Goal: Browse casually: Explore the website without a specific task or goal

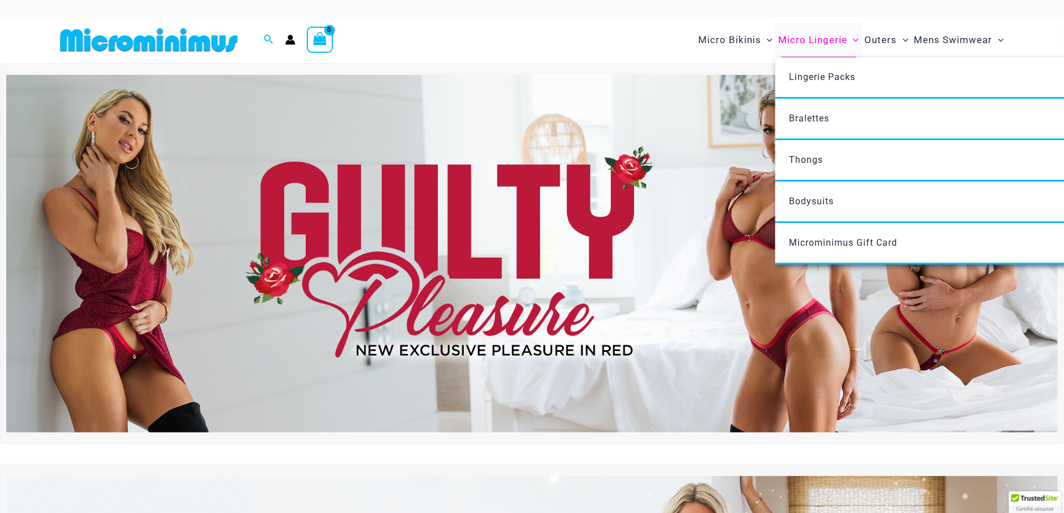
click at [805, 35] on span "Micro Lingerie" at bounding box center [812, 40] width 69 height 29
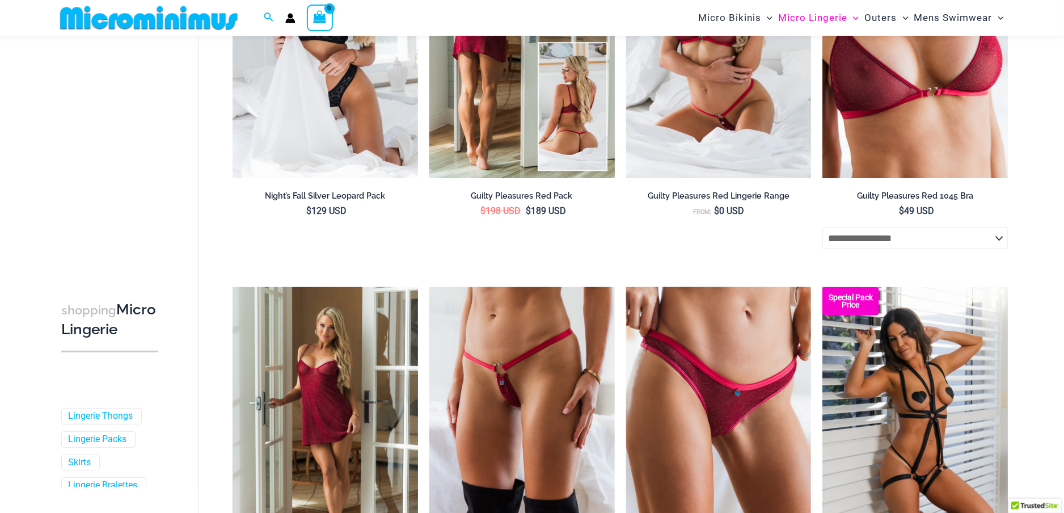
scroll to position [332, 0]
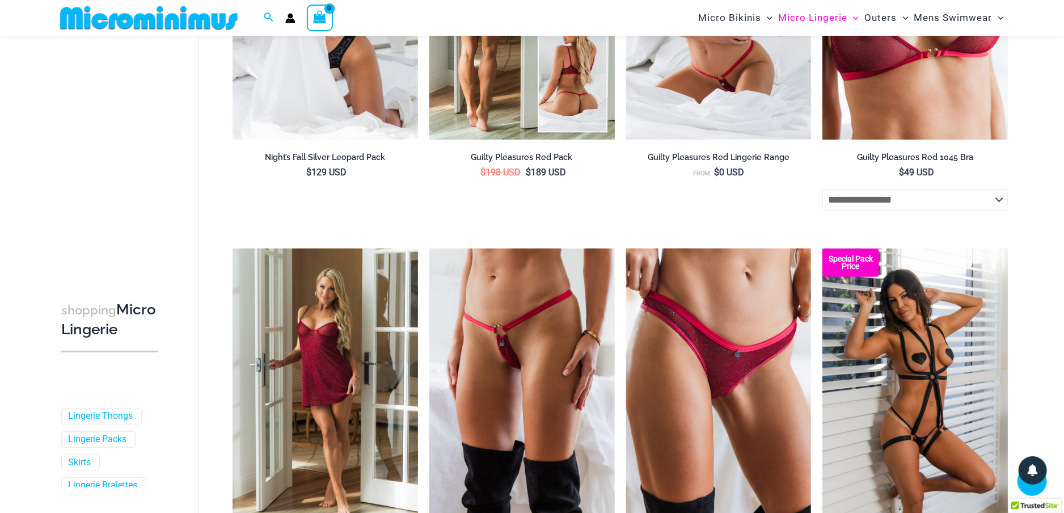
click at [573, 75] on img at bounding box center [521, 1] width 185 height 278
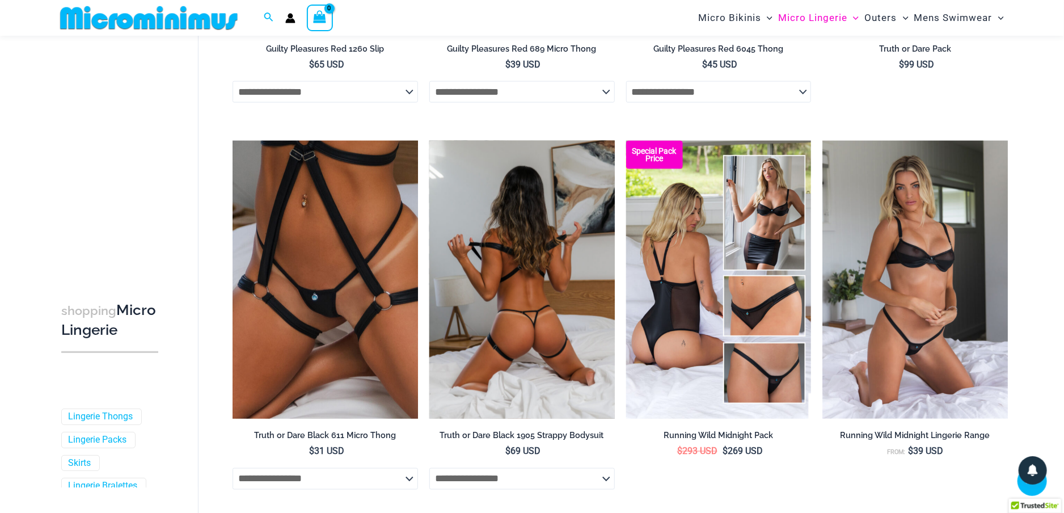
scroll to position [843, 0]
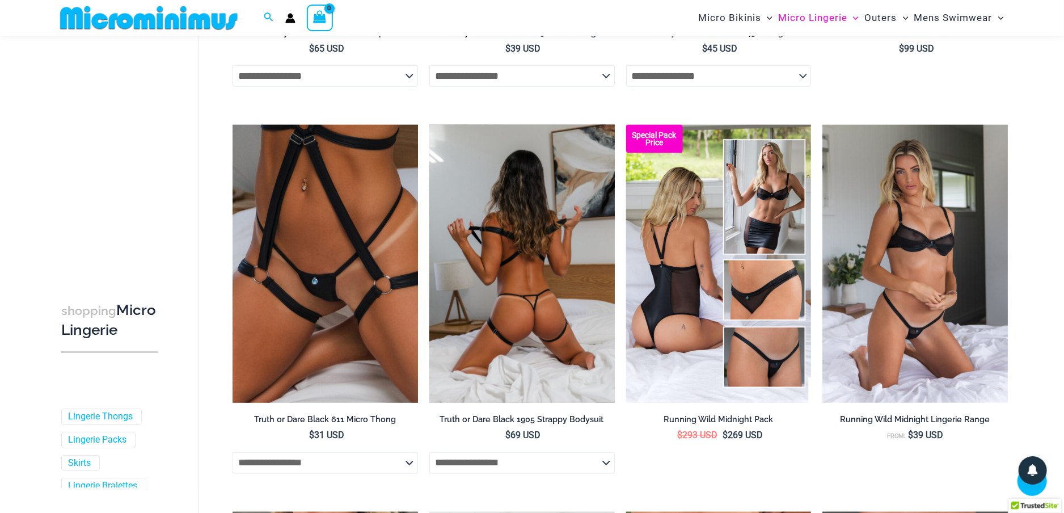
click at [538, 258] on img at bounding box center [521, 264] width 185 height 278
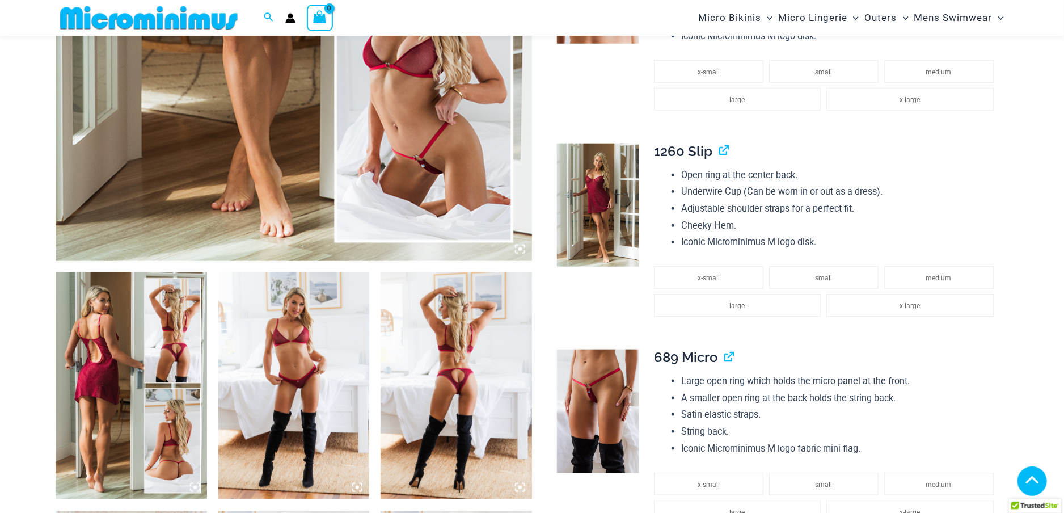
scroll to position [567, 0]
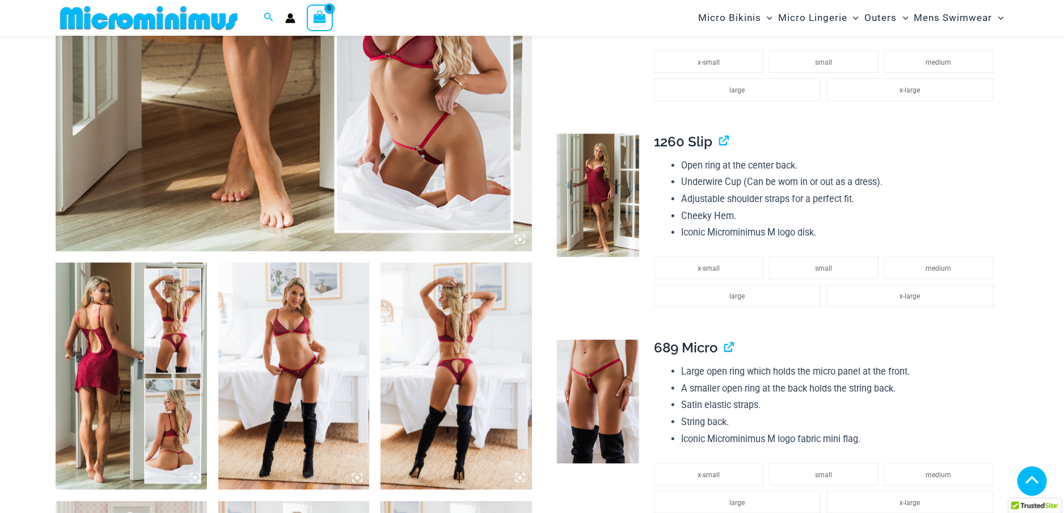
click at [126, 393] on img at bounding box center [131, 376] width 151 height 227
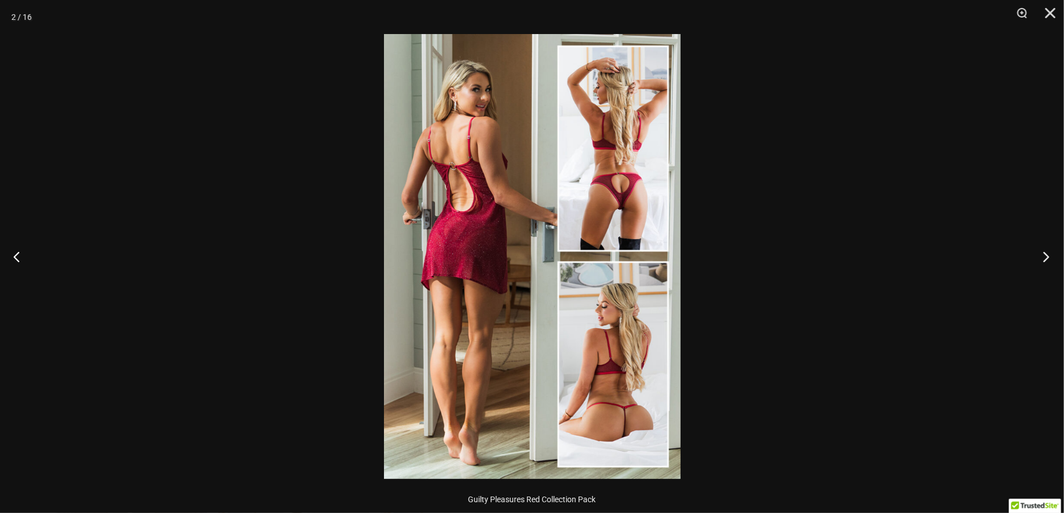
click at [1041, 248] on button "Next" at bounding box center [1043, 256] width 43 height 57
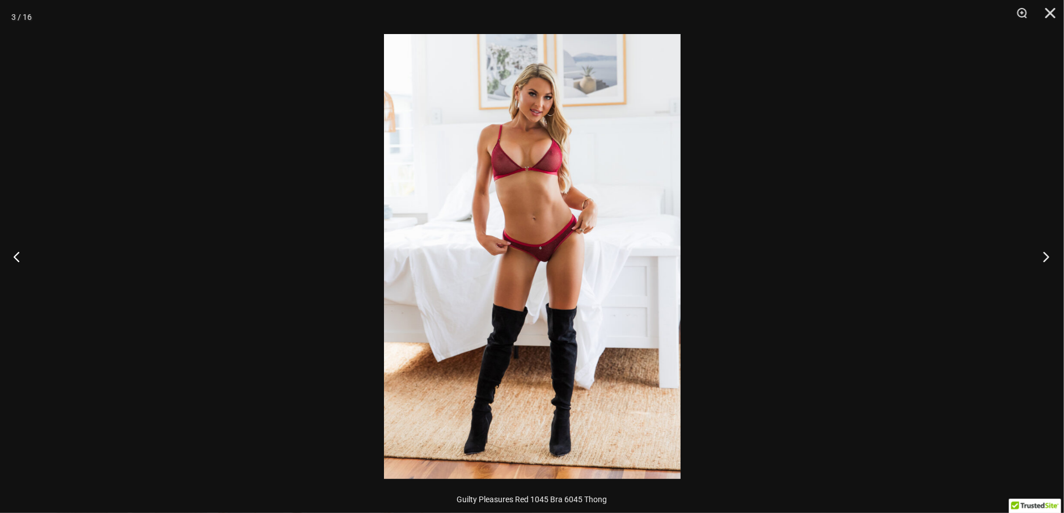
click at [1041, 248] on button "Next" at bounding box center [1043, 256] width 43 height 57
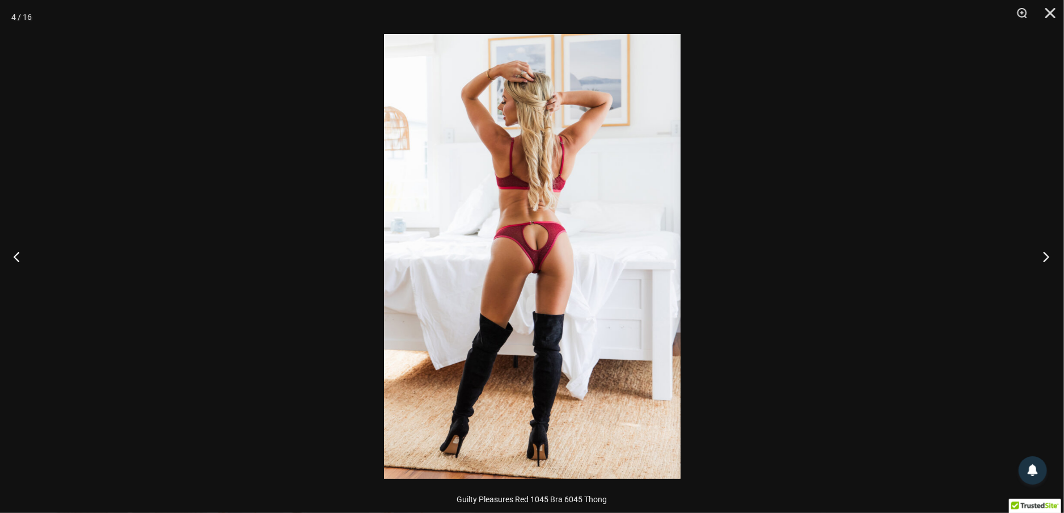
click at [1041, 248] on button "Next" at bounding box center [1043, 256] width 43 height 57
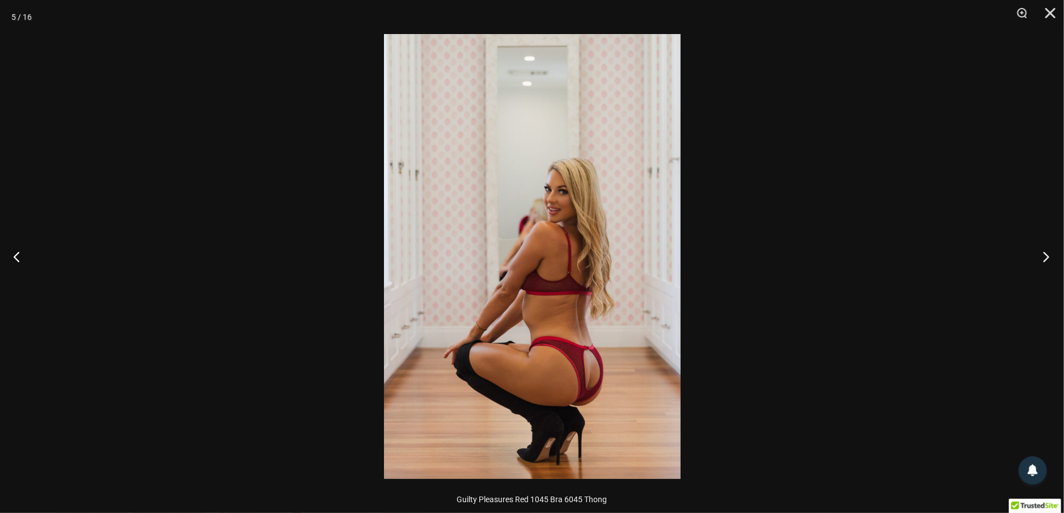
click at [1041, 248] on button "Next" at bounding box center [1043, 256] width 43 height 57
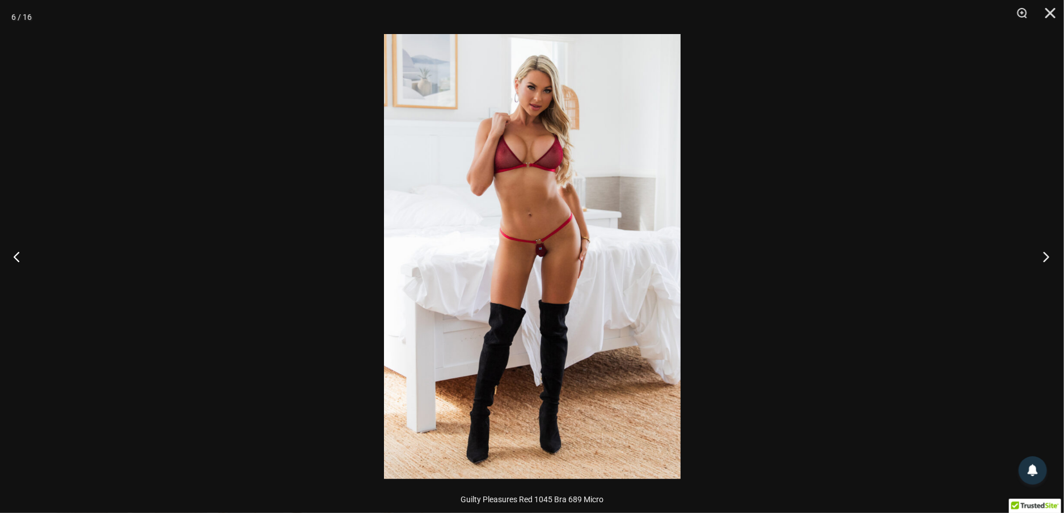
click at [1041, 248] on button "Next" at bounding box center [1043, 256] width 43 height 57
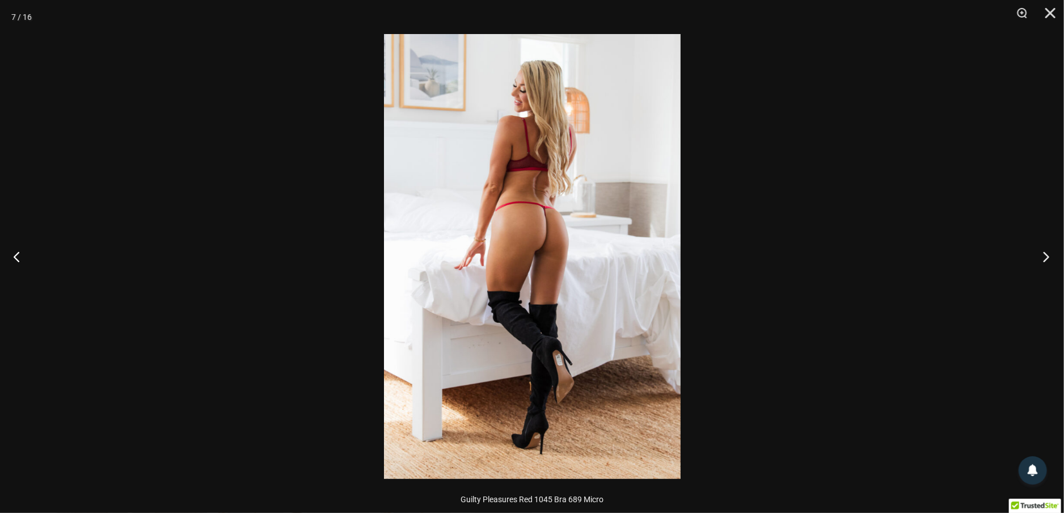
click at [1041, 248] on button "Next" at bounding box center [1043, 256] width 43 height 57
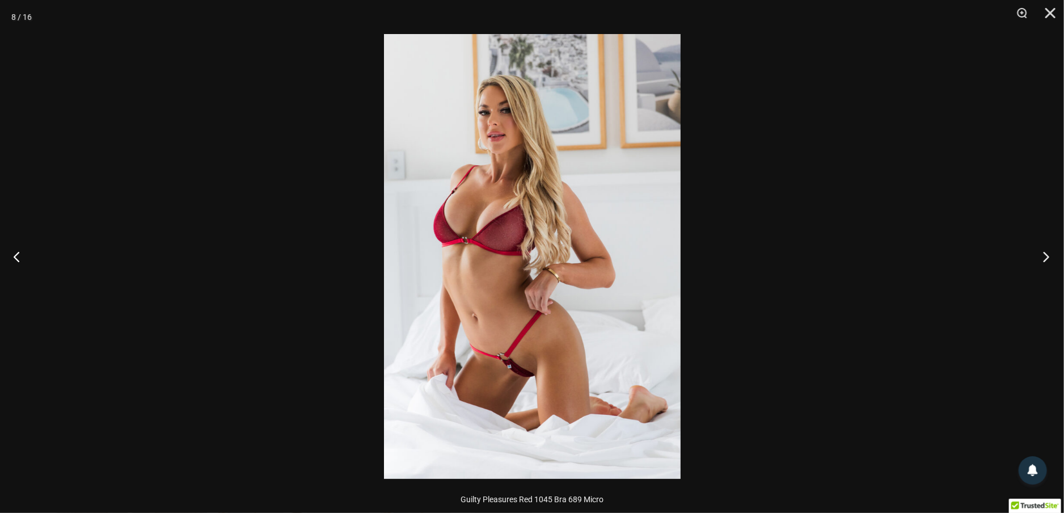
click at [1041, 248] on button "Next" at bounding box center [1043, 256] width 43 height 57
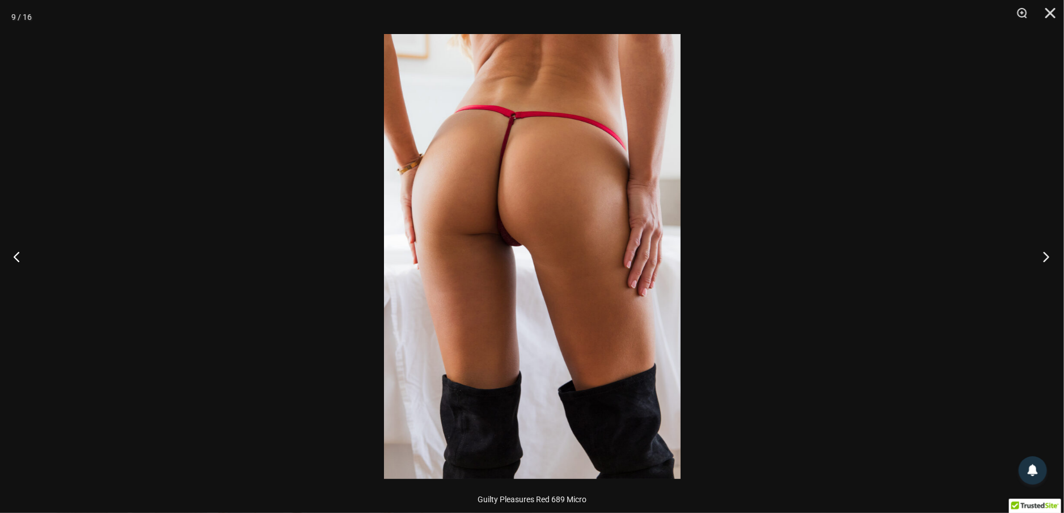
click at [1041, 248] on button "Next" at bounding box center [1043, 256] width 43 height 57
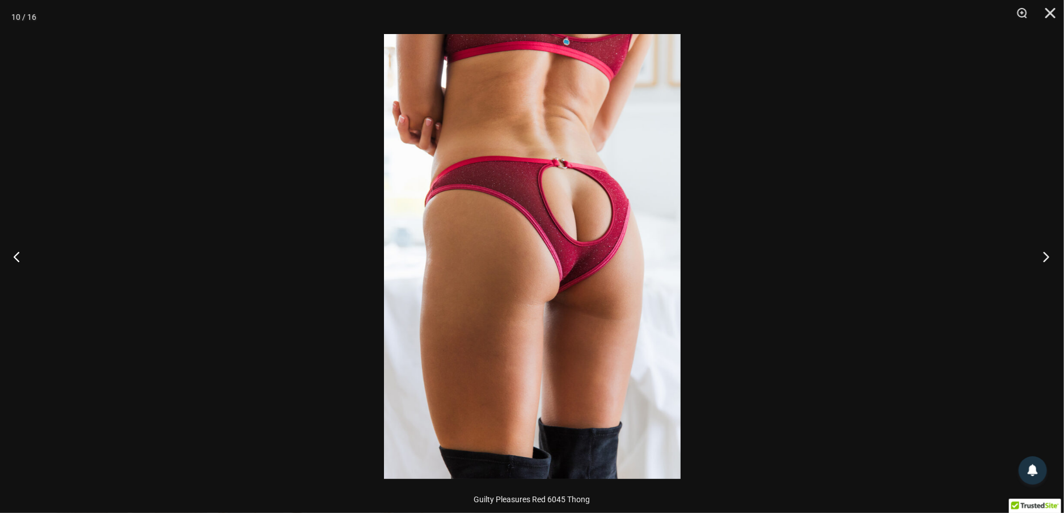
click at [1041, 248] on button "Next" at bounding box center [1043, 256] width 43 height 57
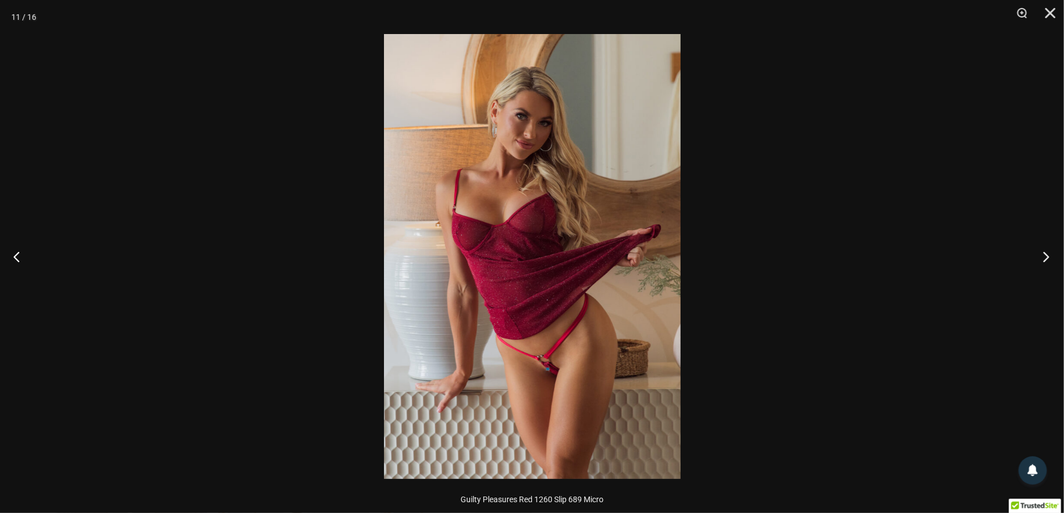
click at [1041, 248] on button "Next" at bounding box center [1043, 256] width 43 height 57
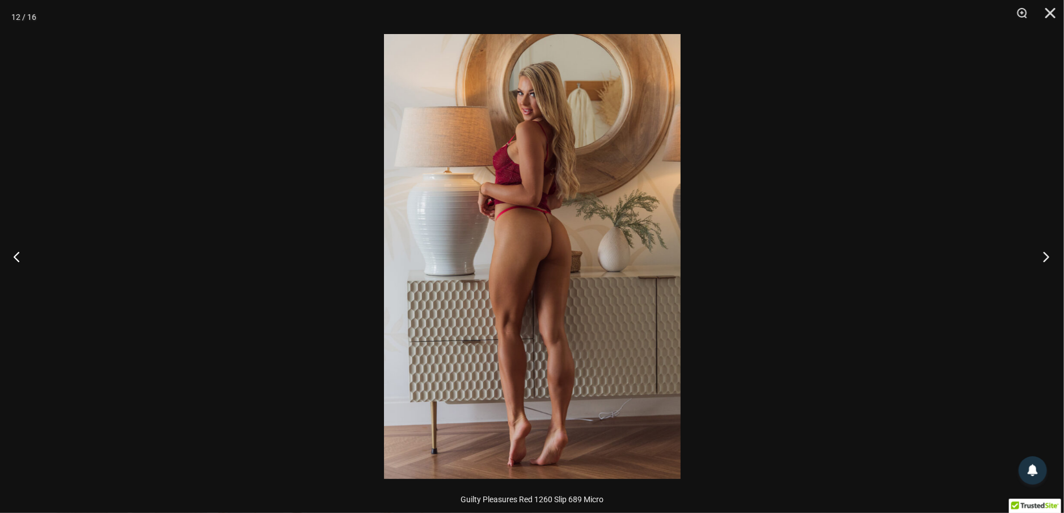
click at [1041, 248] on button "Next" at bounding box center [1043, 256] width 43 height 57
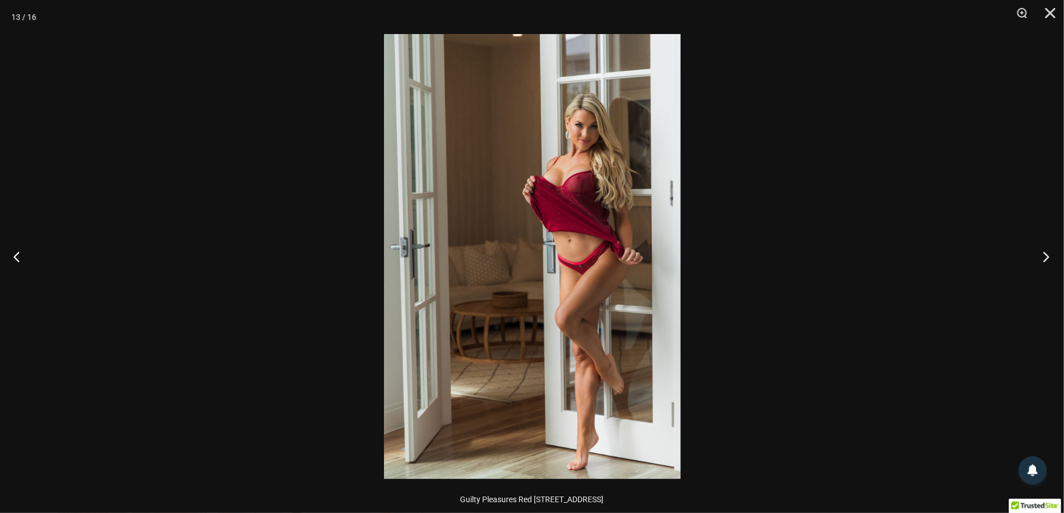
click at [1041, 248] on button "Next" at bounding box center [1043, 256] width 43 height 57
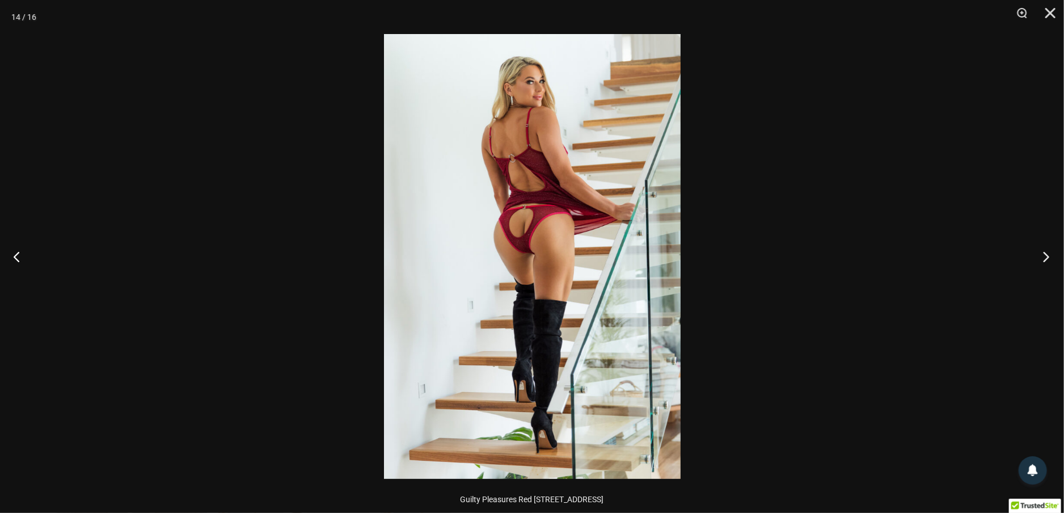
click at [1041, 248] on button "Next" at bounding box center [1043, 256] width 43 height 57
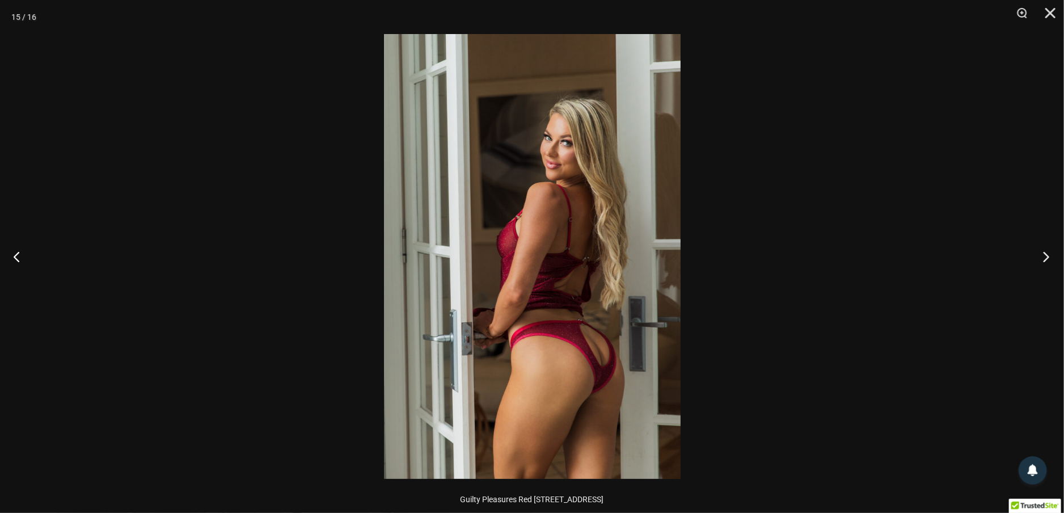
click at [1041, 248] on button "Next" at bounding box center [1043, 256] width 43 height 57
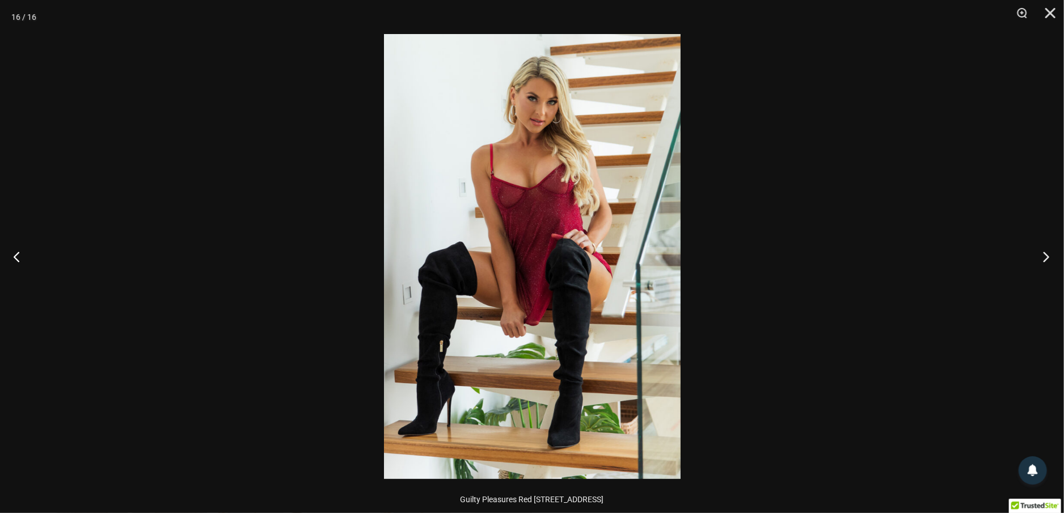
click at [1041, 258] on button "Next" at bounding box center [1043, 256] width 43 height 57
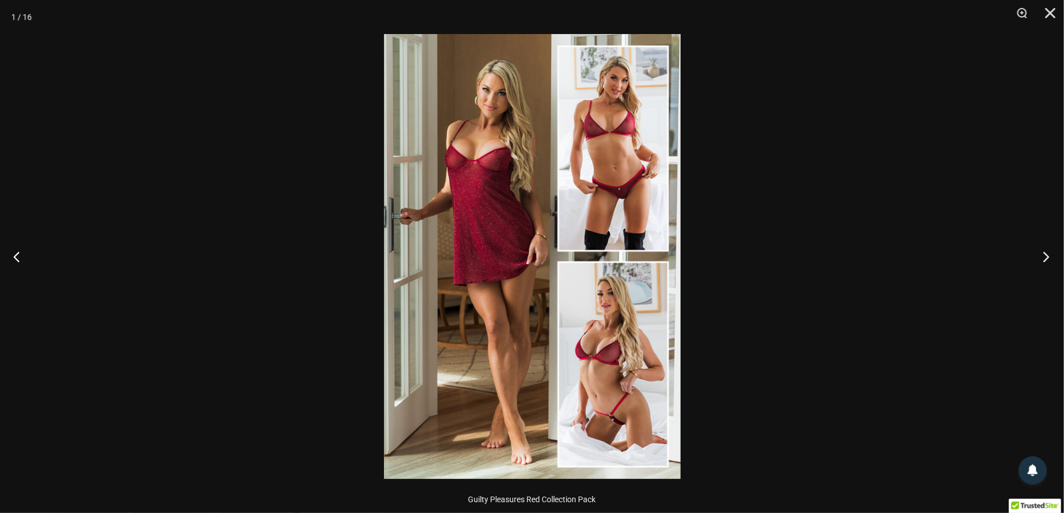
click at [1041, 259] on button "Next" at bounding box center [1043, 256] width 43 height 57
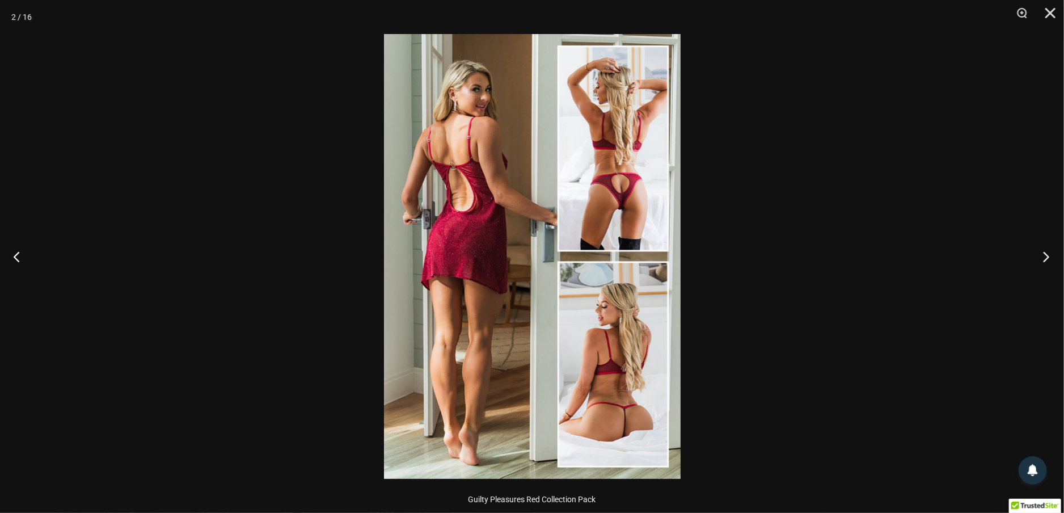
click at [1041, 259] on button "Next" at bounding box center [1043, 256] width 43 height 57
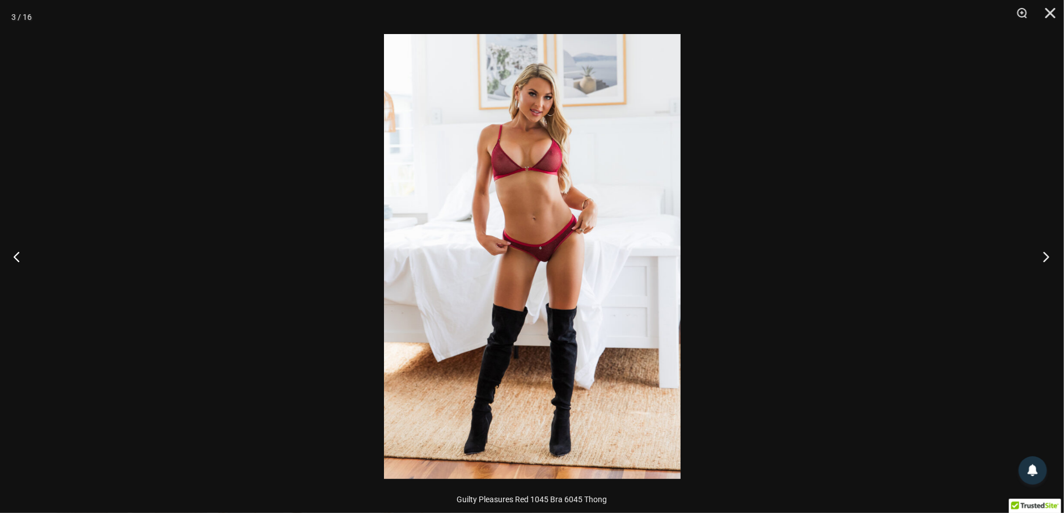
click at [1041, 259] on button "Next" at bounding box center [1043, 256] width 43 height 57
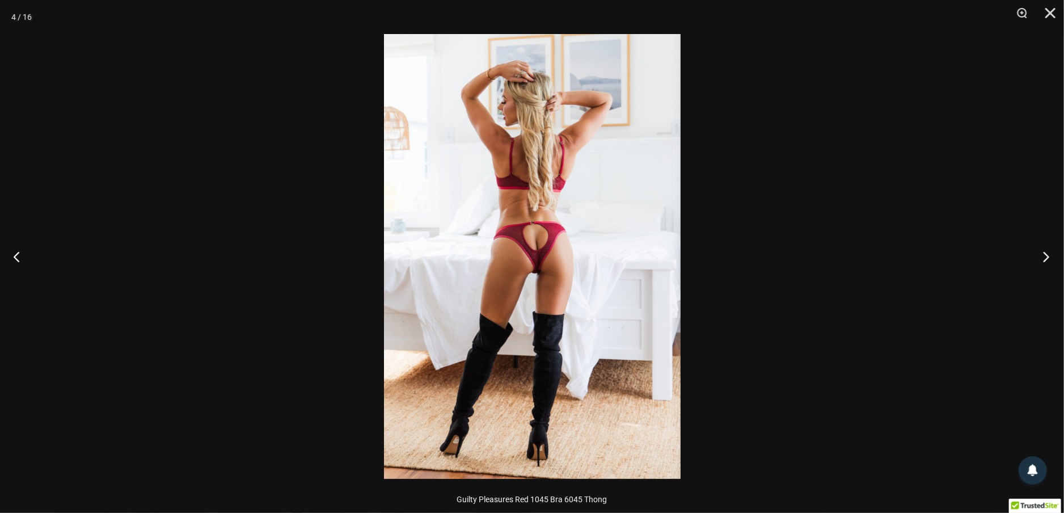
click at [1041, 259] on button "Next" at bounding box center [1043, 256] width 43 height 57
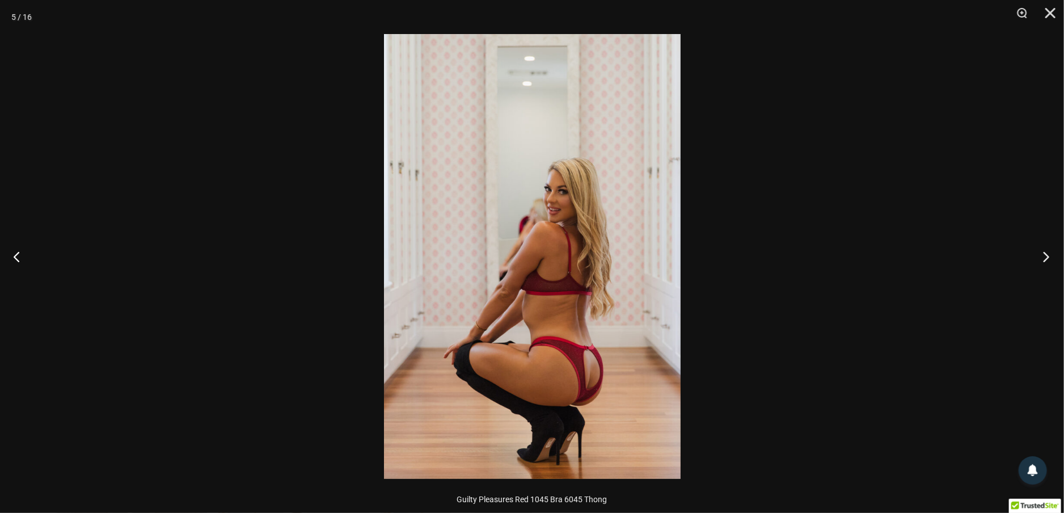
click at [1041, 259] on button "Next" at bounding box center [1043, 256] width 43 height 57
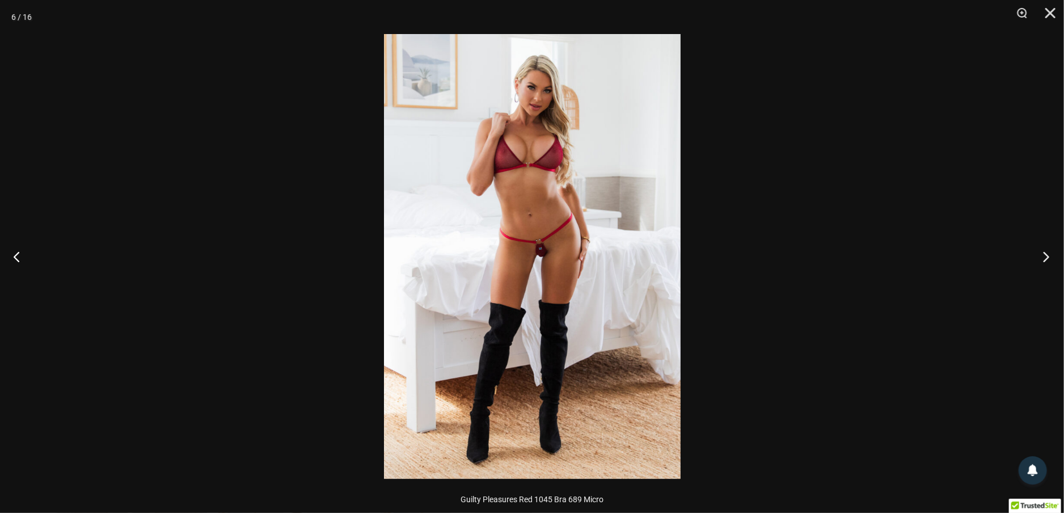
click at [1041, 259] on button "Next" at bounding box center [1043, 256] width 43 height 57
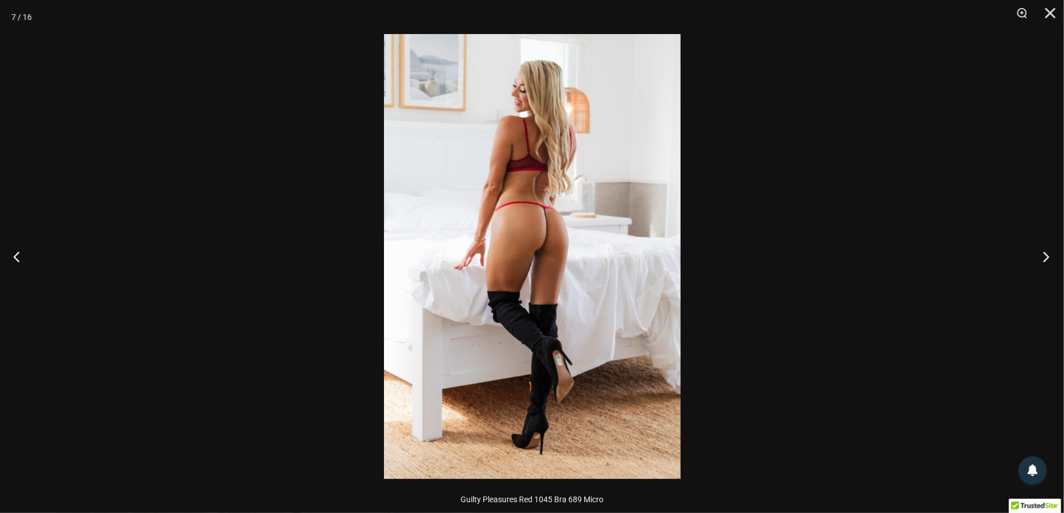
click at [1041, 259] on button "Next" at bounding box center [1043, 256] width 43 height 57
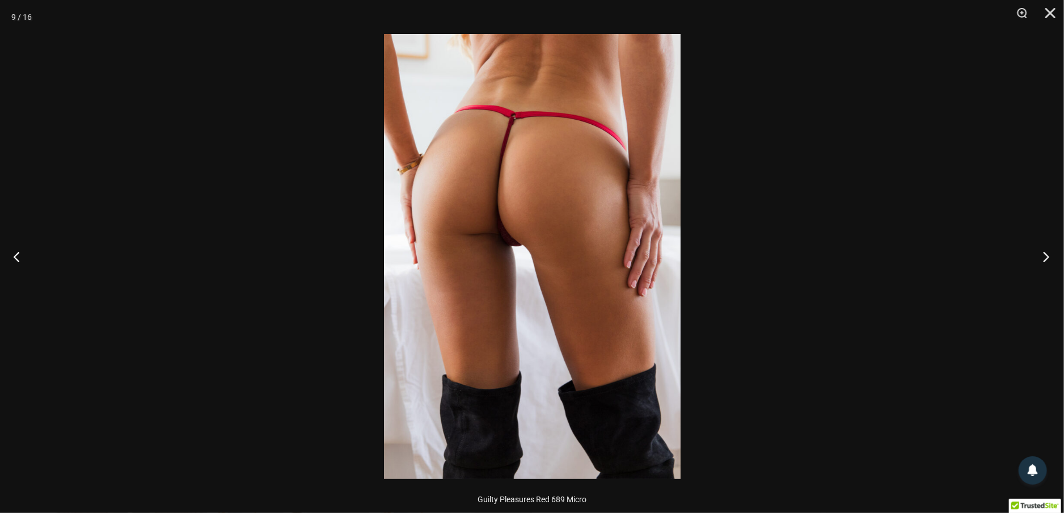
click at [1041, 259] on button "Next" at bounding box center [1043, 256] width 43 height 57
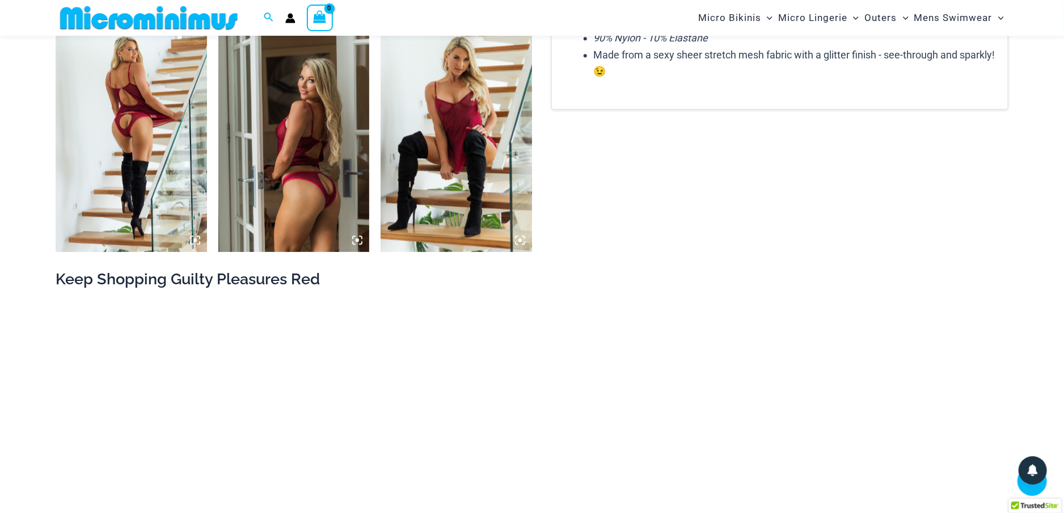
scroll to position [1758, 0]
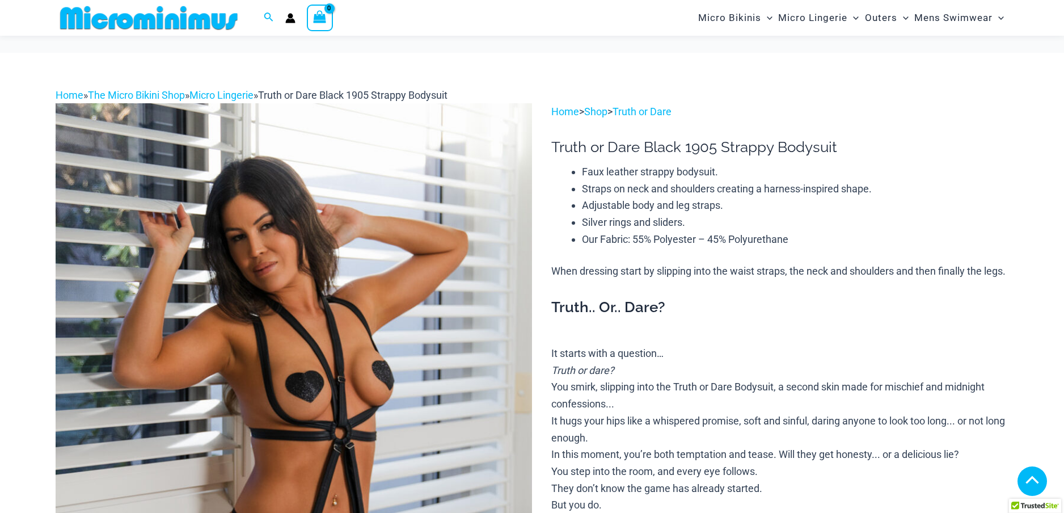
scroll to position [624, 0]
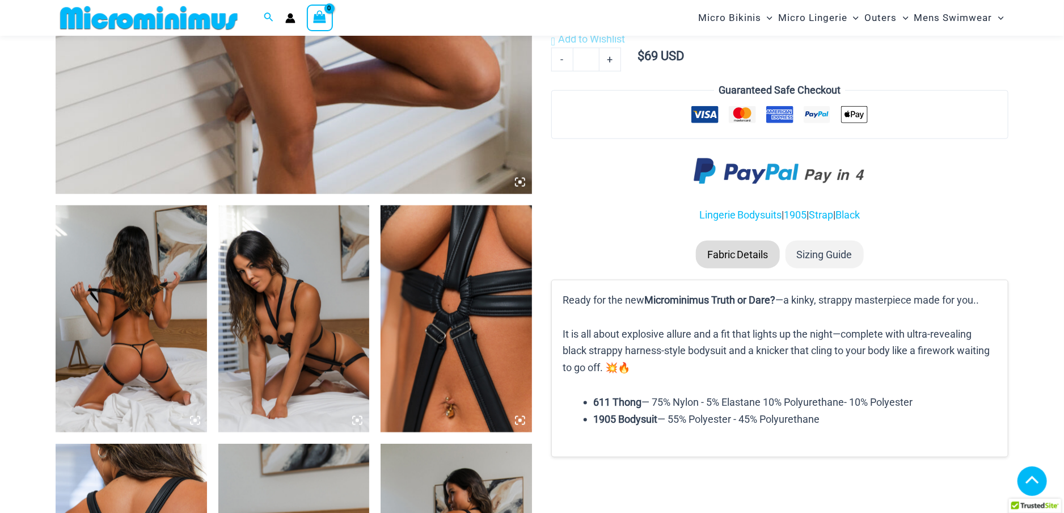
click at [349, 398] on img at bounding box center [293, 318] width 151 height 227
click at [355, 419] on icon at bounding box center [357, 420] width 10 height 10
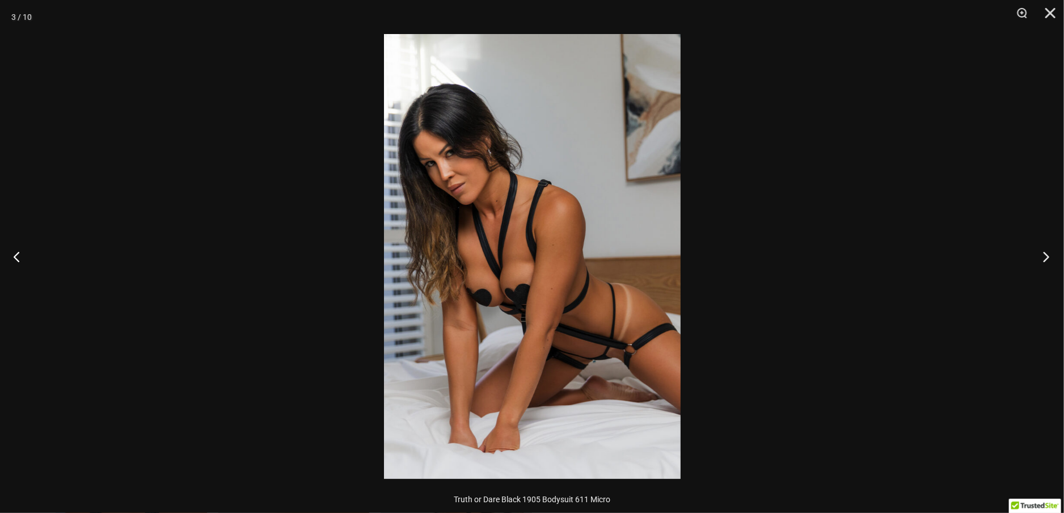
click at [1045, 259] on button "Next" at bounding box center [1043, 256] width 43 height 57
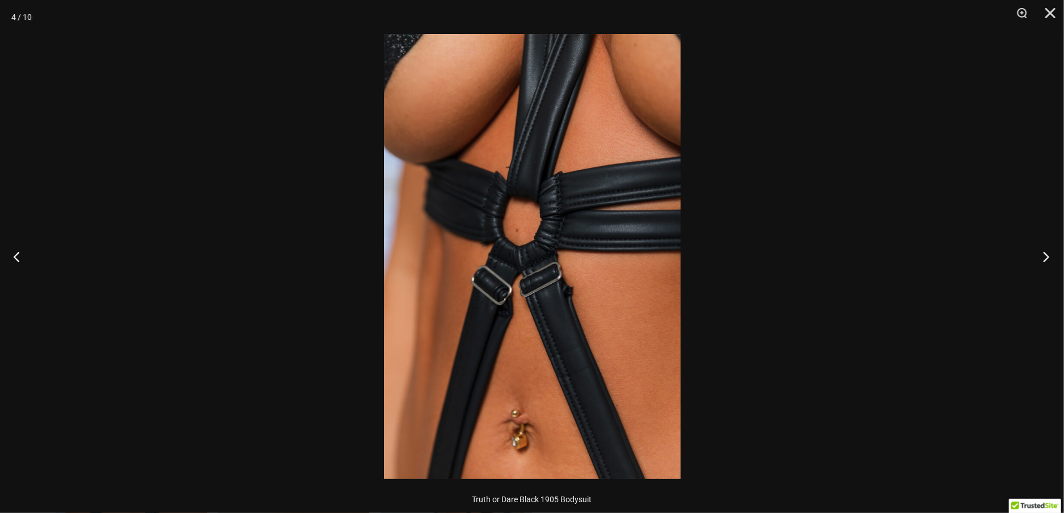
click at [1044, 258] on button "Next" at bounding box center [1043, 256] width 43 height 57
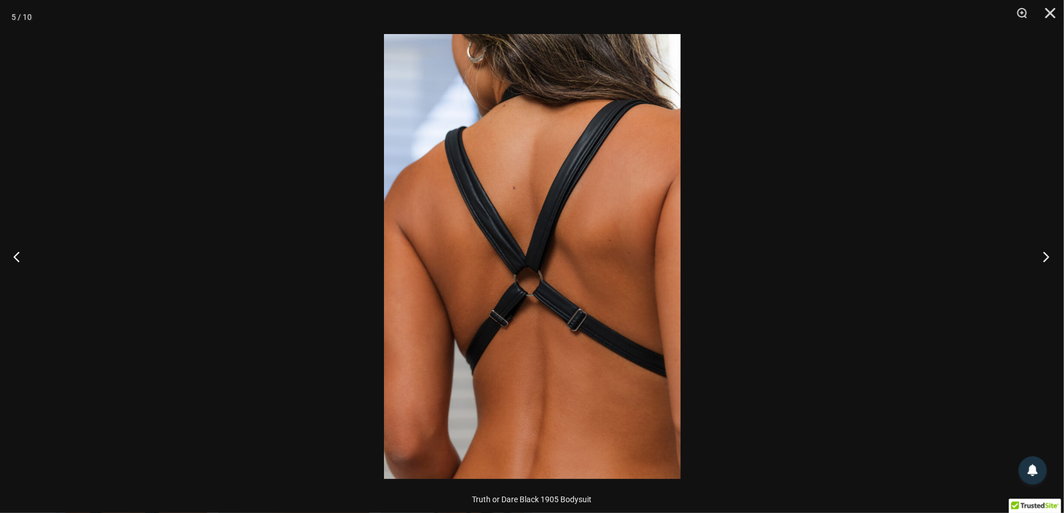
click at [1044, 258] on button "Next" at bounding box center [1043, 256] width 43 height 57
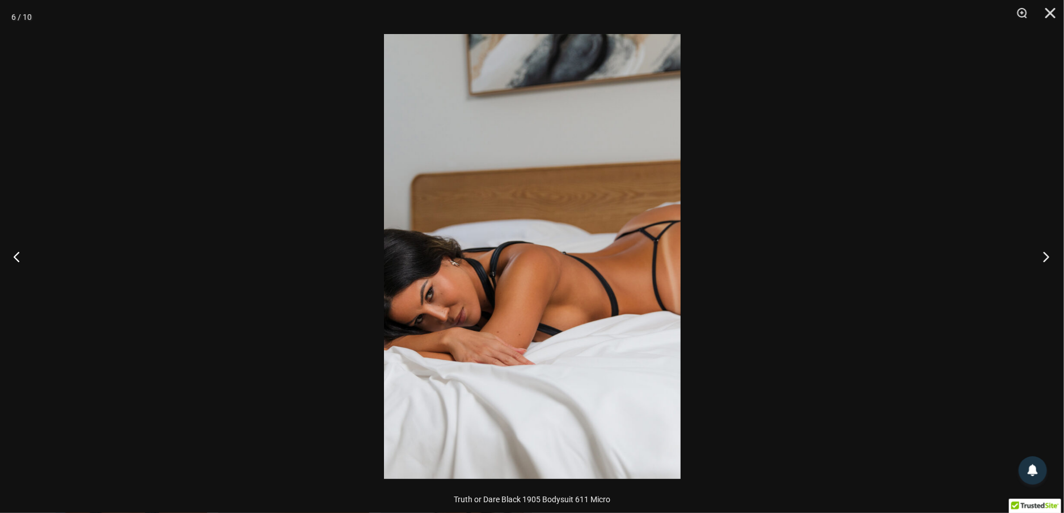
click at [1044, 258] on button "Next" at bounding box center [1043, 256] width 43 height 57
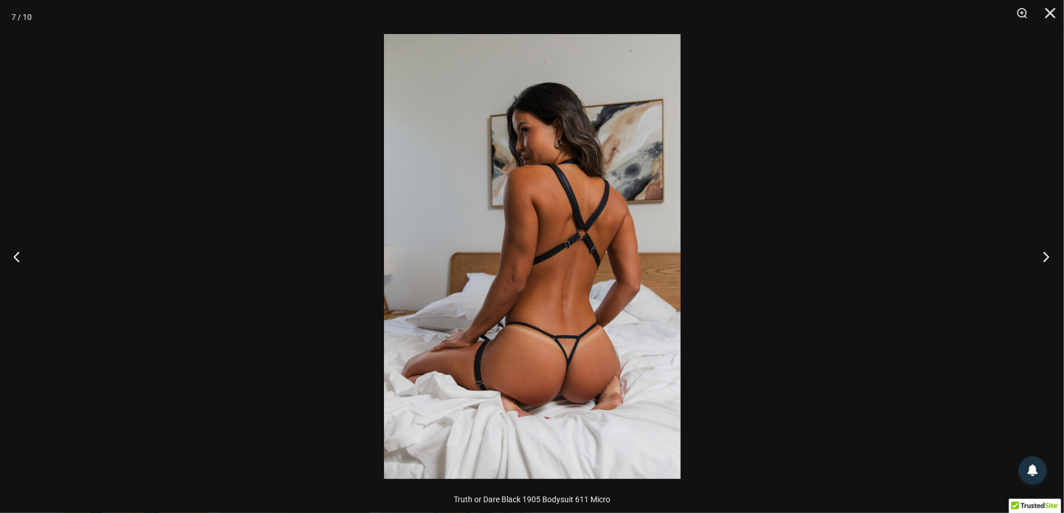
click at [1044, 256] on button "Next" at bounding box center [1043, 256] width 43 height 57
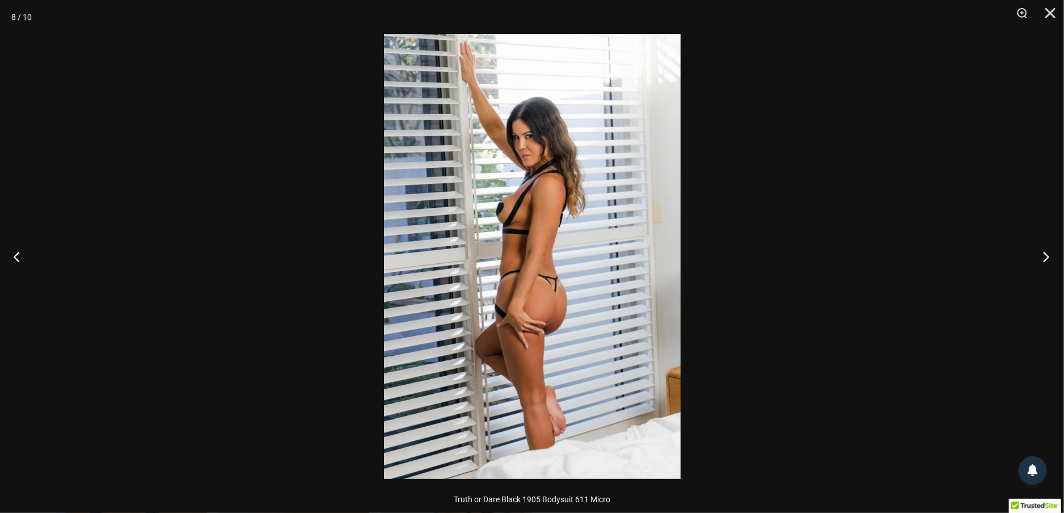
click at [1044, 256] on button "Next" at bounding box center [1043, 256] width 43 height 57
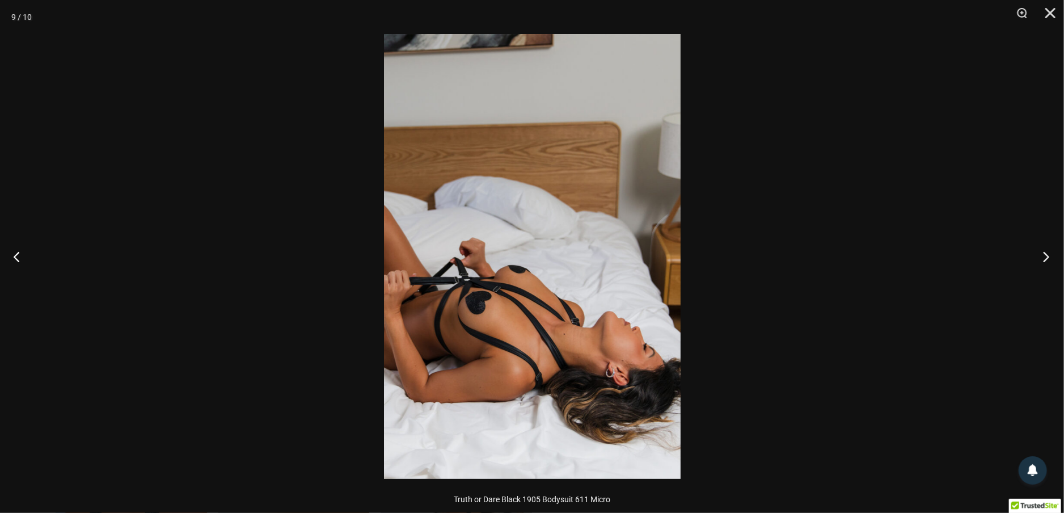
click at [1044, 256] on button "Next" at bounding box center [1043, 256] width 43 height 57
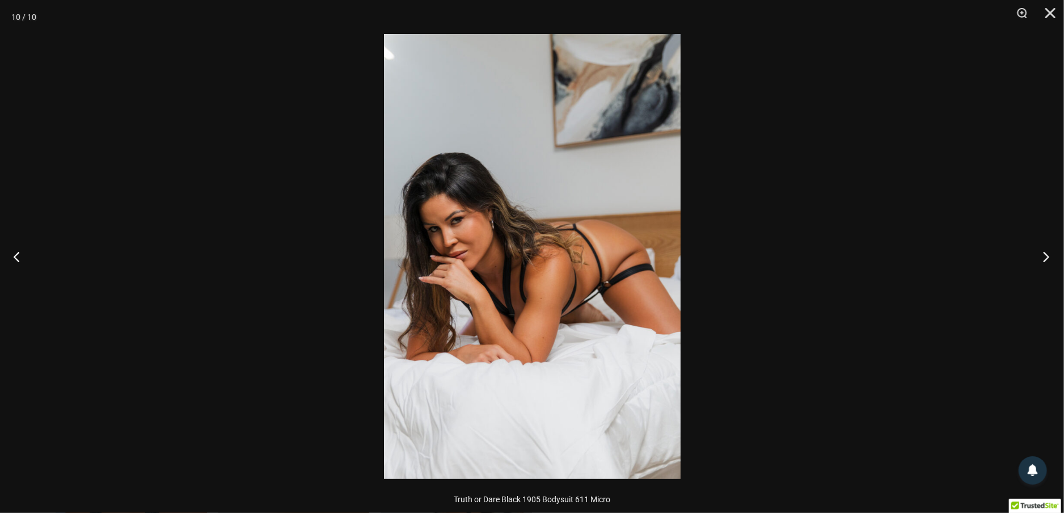
click at [1044, 256] on button "Next" at bounding box center [1043, 256] width 43 height 57
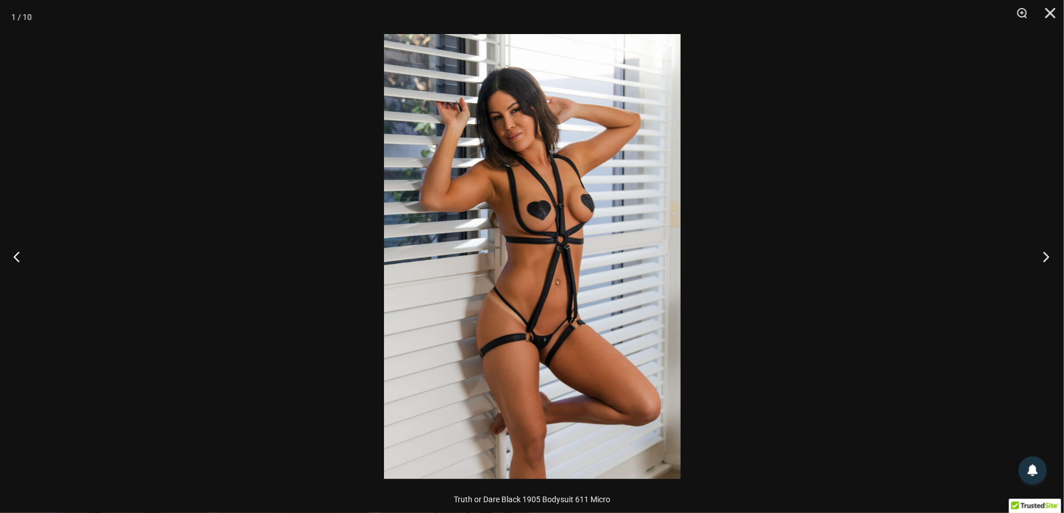
click at [1044, 256] on button "Next" at bounding box center [1043, 256] width 43 height 57
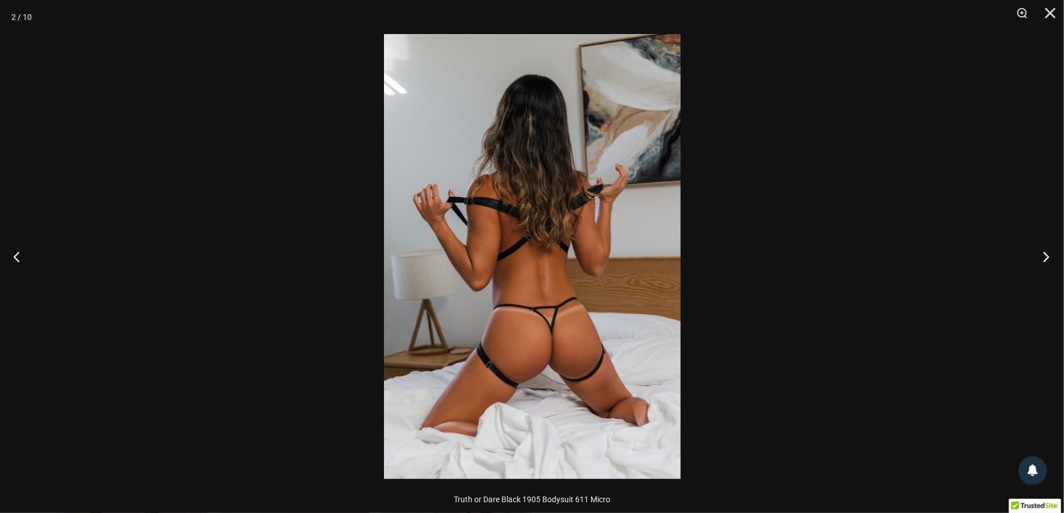
click at [1044, 256] on button "Next" at bounding box center [1043, 256] width 43 height 57
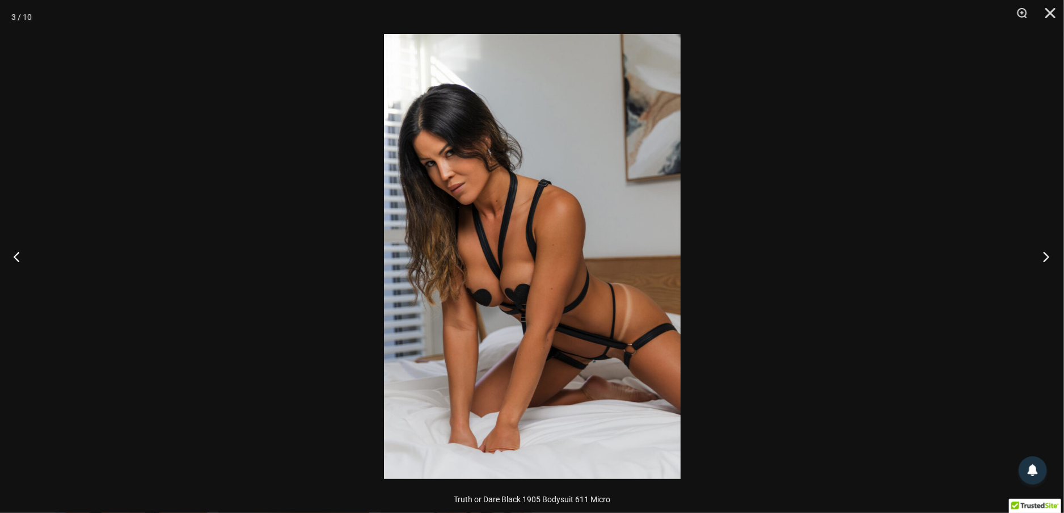
click at [1044, 256] on button "Next" at bounding box center [1043, 256] width 43 height 57
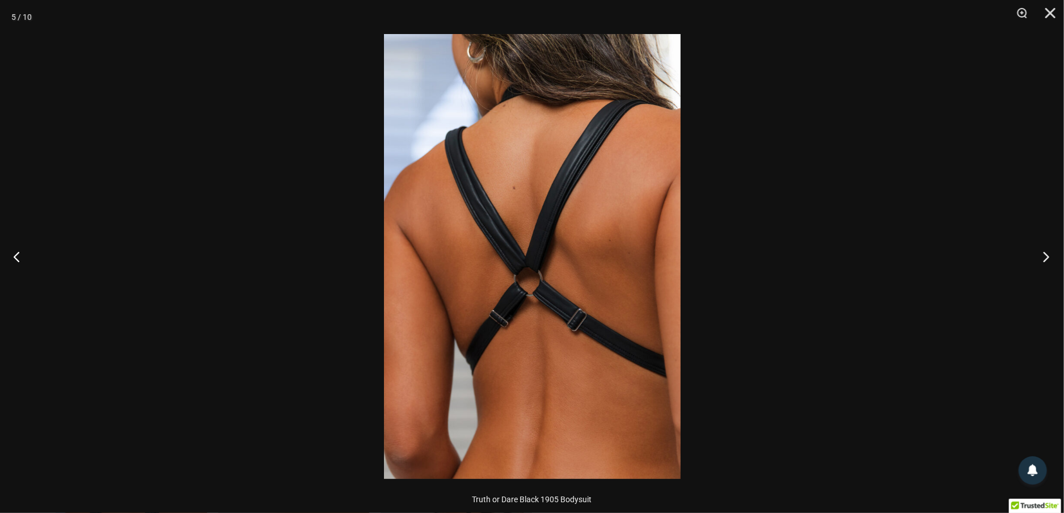
click at [1044, 256] on button "Next" at bounding box center [1043, 256] width 43 height 57
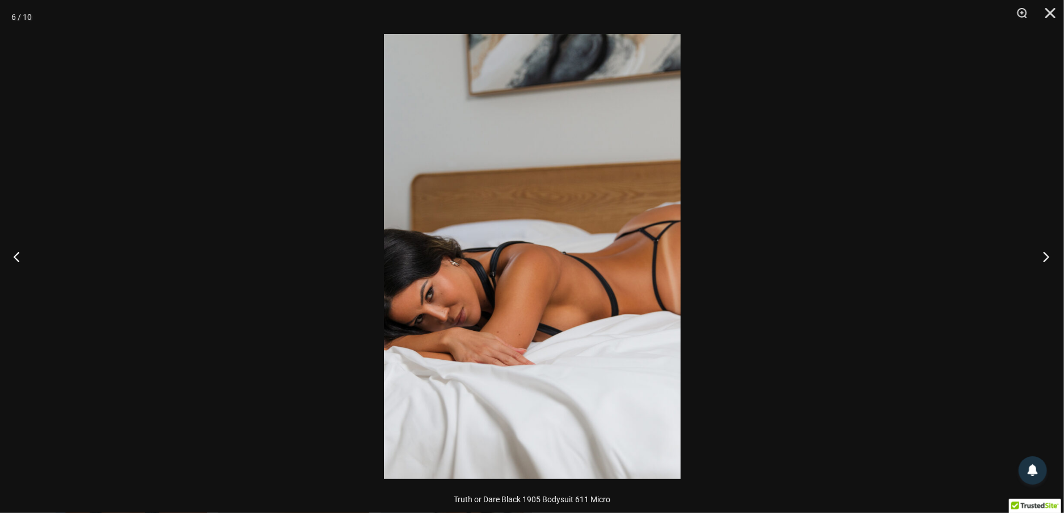
click at [1044, 256] on button "Next" at bounding box center [1043, 256] width 43 height 57
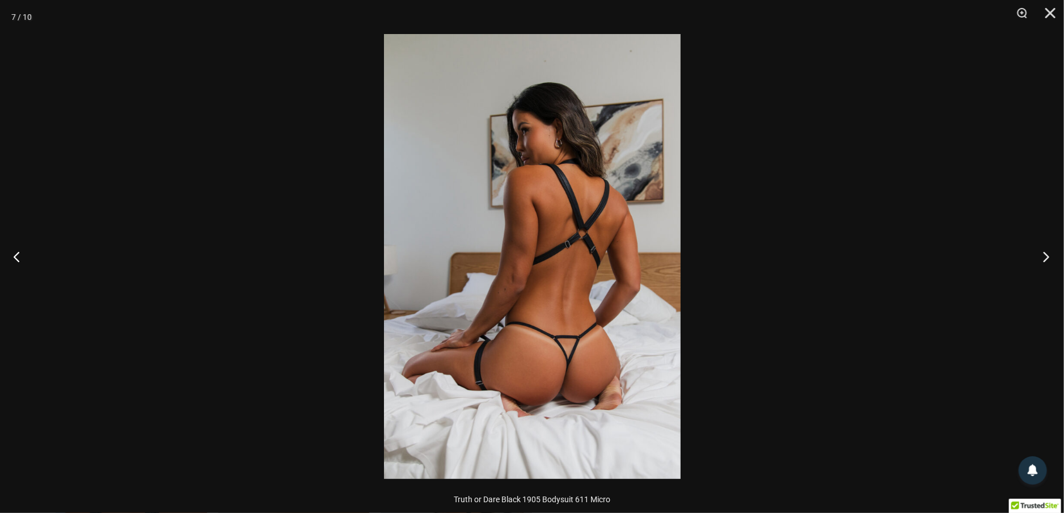
click at [1044, 256] on button "Next" at bounding box center [1043, 256] width 43 height 57
click at [1045, 255] on button "Next" at bounding box center [1043, 256] width 43 height 57
